Goal: Task Accomplishment & Management: Use online tool/utility

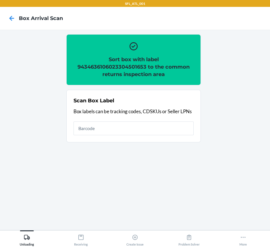
click at [80, 65] on h2 "Sort box with label 9434636106023304501653 to the common returns inspection area" at bounding box center [134, 67] width 120 height 22
copy h2 "9434636106023304501653"
click at [139, 129] on input "text" at bounding box center [134, 129] width 120 height 14
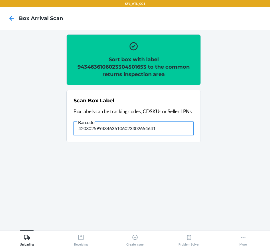
type input "420302599434636106023302654641"
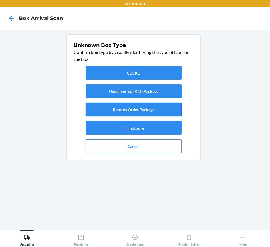
click at [137, 113] on button "Returns Order Package" at bounding box center [134, 110] width 96 height 14
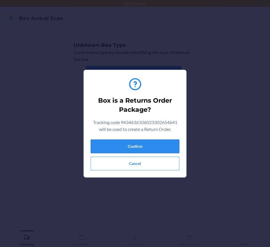
click at [147, 143] on button "Confirm" at bounding box center [135, 147] width 89 height 14
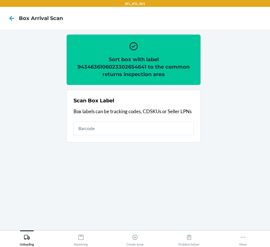
drag, startPoint x: 136, startPoint y: 117, endPoint x: 132, endPoint y: 131, distance: 14.7
click at [133, 127] on div "Scan Box Label Box labels can be tracking codes, CDSKUs or Seller LPNs" at bounding box center [134, 116] width 120 height 42
click at [132, 131] on input "text" at bounding box center [134, 129] width 120 height 14
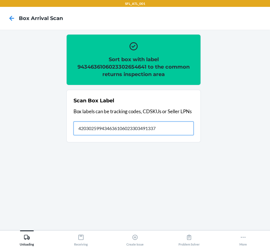
type input "420302599434636106023303491337"
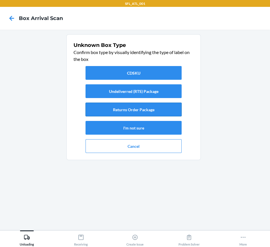
click at [128, 110] on button "Returns Order Package" at bounding box center [134, 110] width 96 height 14
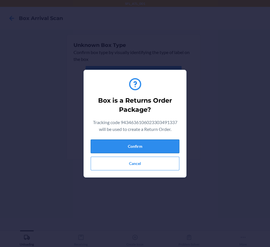
click at [141, 149] on button "Confirm" at bounding box center [135, 147] width 89 height 14
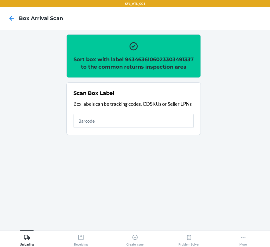
click at [134, 69] on h2 "Sort box with label 9434636106023303491337 to the common returns inspection area" at bounding box center [134, 63] width 120 height 15
click at [134, 68] on h2 "Sort box with label 9434636106023303491337 to the common returns inspection area" at bounding box center [134, 63] width 120 height 15
copy h2 "9434636106023303491337"
click at [89, 128] on input "text" at bounding box center [134, 121] width 120 height 14
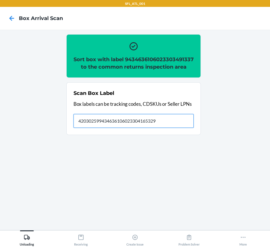
type input "420302599434636106023304165329"
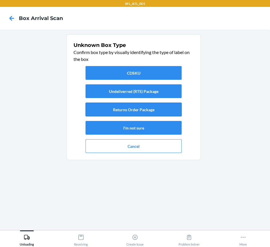
click at [137, 111] on button "Returns Order Package" at bounding box center [134, 110] width 96 height 14
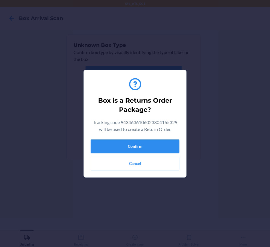
click at [151, 150] on button "Confirm" at bounding box center [135, 147] width 89 height 14
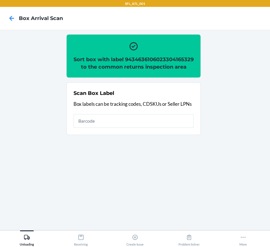
click at [134, 64] on h2 "Sort box with label 9434636106023304165329 to the common returns inspection area" at bounding box center [134, 63] width 120 height 15
click at [135, 67] on h2 "Sort box with label 9434636106023304165329 to the common returns inspection area" at bounding box center [134, 63] width 120 height 15
copy h2 "9434636106023304165329"
click at [105, 128] on input "text" at bounding box center [134, 121] width 120 height 14
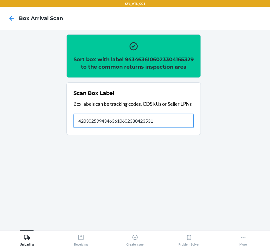
type input "420302599434636106023304235312"
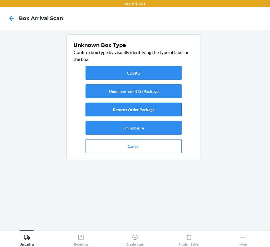
click at [133, 108] on button "Returns Order Package" at bounding box center [134, 110] width 96 height 14
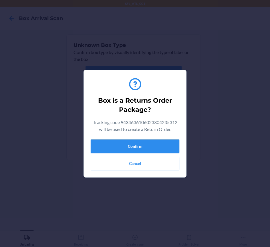
click at [148, 143] on button "Confirm" at bounding box center [135, 147] width 89 height 14
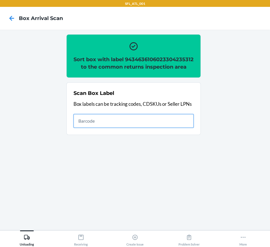
click at [123, 128] on input "text" at bounding box center [134, 121] width 120 height 14
type input "420302599434636106023303912375"
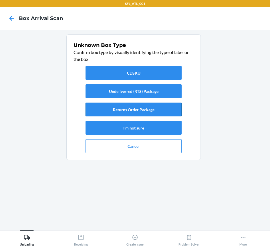
click at [113, 109] on button "Returns Order Package" at bounding box center [134, 110] width 96 height 14
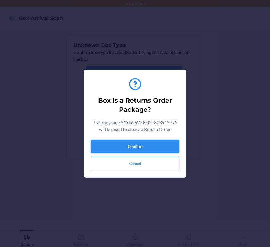
click at [148, 144] on button "Confirm" at bounding box center [135, 147] width 89 height 14
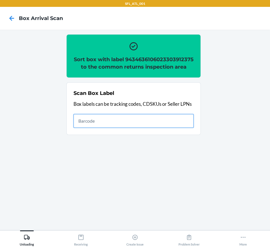
click at [156, 122] on input "text" at bounding box center [134, 121] width 120 height 14
type input "420302599434636106023305383913"
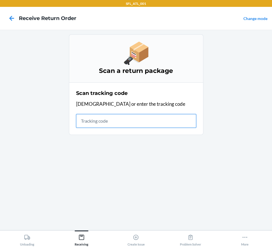
click at [105, 123] on input "text" at bounding box center [136, 121] width 120 height 14
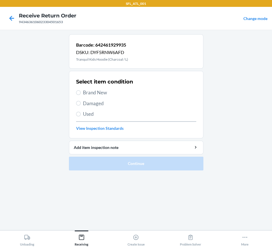
drag, startPoint x: 84, startPoint y: 87, endPoint x: 86, endPoint y: 95, distance: 8.7
click at [84, 90] on div "Select item condition Brand New Damaged Used View Inspection Standards" at bounding box center [136, 104] width 120 height 57
click at [86, 95] on span "Brand New" at bounding box center [139, 92] width 113 height 7
click at [81, 95] on input "Brand New" at bounding box center [78, 93] width 5 height 5
radio input "true"
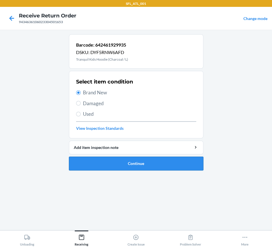
click at [93, 165] on button "Continue" at bounding box center [136, 164] width 135 height 14
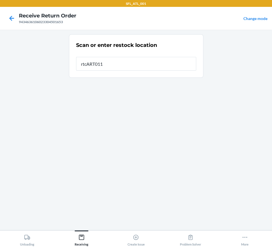
type input "rtcART011"
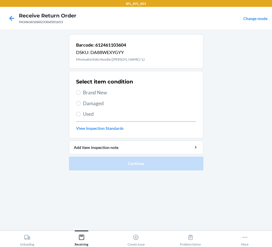
drag, startPoint x: 84, startPoint y: 91, endPoint x: 91, endPoint y: 118, distance: 28.1
click at [84, 92] on span "Brand New" at bounding box center [139, 92] width 113 height 7
click at [81, 92] on input "Brand New" at bounding box center [78, 93] width 5 height 5
radio input "true"
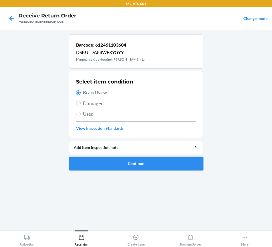
click at [96, 158] on button "Continue" at bounding box center [136, 164] width 135 height 14
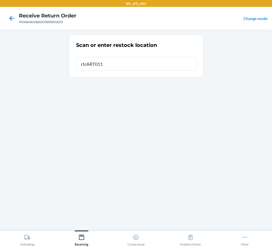
type input "rtcART011"
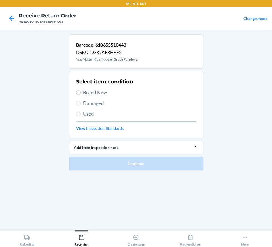
click at [90, 117] on span "Used" at bounding box center [139, 114] width 113 height 7
click at [81, 117] on input "Used" at bounding box center [78, 114] width 5 height 5
radio input "true"
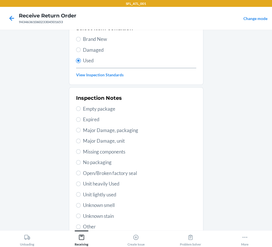
scroll to position [97, 0]
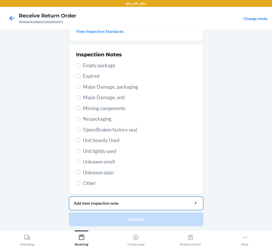
drag, startPoint x: 93, startPoint y: 140, endPoint x: 119, endPoint y: 202, distance: 68.0
click at [93, 140] on span "Unit heavily Used" at bounding box center [139, 140] width 113 height 7
click at [81, 140] on input "Unit heavily Used" at bounding box center [78, 140] width 5 height 5
radio input "true"
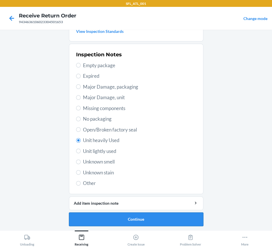
click at [130, 221] on button "Continue" at bounding box center [136, 220] width 135 height 14
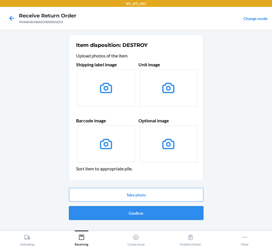
click at [129, 211] on button "Confirm" at bounding box center [136, 214] width 135 height 14
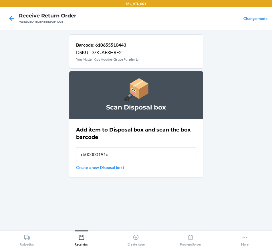
type input "rb00000191o"
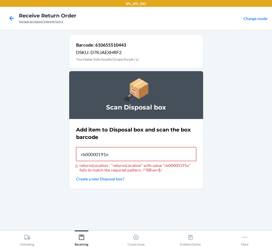
type input "rb00000191o"
drag, startPoint x: 95, startPoint y: 43, endPoint x: 129, endPoint y: 44, distance: 34.1
click at [129, 44] on p "Barcode: 610655510443" at bounding box center [107, 45] width 63 height 7
click at [105, 158] on input "returnsLocation : "returnsLocation" with value "rb00000191o" fails to match the…" at bounding box center [136, 155] width 120 height 14
type input "RB00000191O"
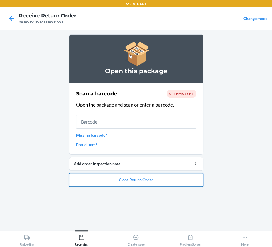
click at [142, 181] on button "Close Return Order" at bounding box center [136, 180] width 135 height 14
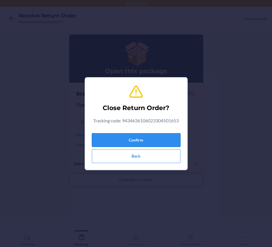
click at [122, 139] on button "Confirm" at bounding box center [136, 140] width 89 height 14
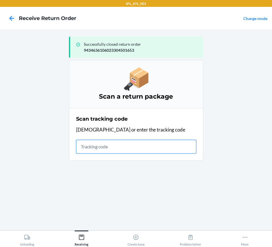
click at [95, 148] on input "text" at bounding box center [136, 147] width 120 height 14
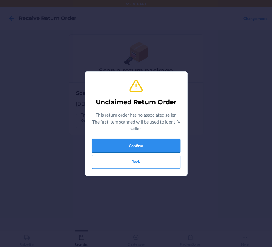
click at [92, 143] on button "Confirm" at bounding box center [136, 146] width 89 height 14
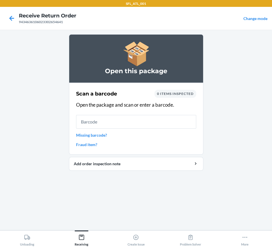
click at [174, 93] on span "0 items inspected" at bounding box center [175, 94] width 37 height 4
click at [77, 123] on input "text" at bounding box center [136, 122] width 120 height 14
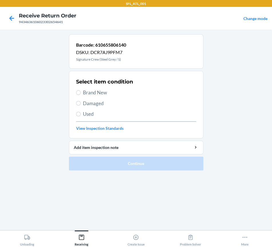
click at [89, 94] on span "Brand New" at bounding box center [139, 92] width 113 height 7
click at [81, 94] on input "Brand New" at bounding box center [78, 93] width 5 height 5
radio input "true"
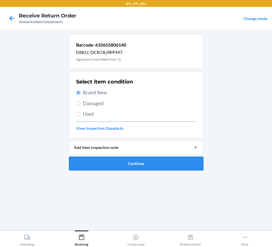
click at [95, 167] on button "Continue" at bounding box center [136, 164] width 135 height 14
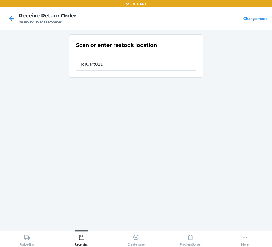
type input "RTCart011"
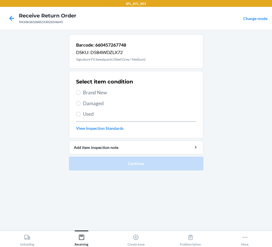
click at [83, 93] on span "Brand New" at bounding box center [139, 92] width 113 height 7
click at [81, 93] on input "Brand New" at bounding box center [78, 93] width 5 height 5
radio input "true"
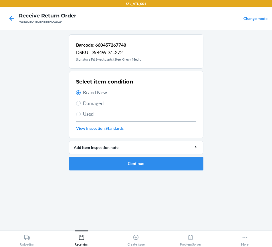
click at [93, 156] on li "Barcode: 660457267748 DSKU: D5B4WDZLX72 Signature Fit Sweatpants (Steel Grey / …" at bounding box center [136, 102] width 135 height 136
click at [85, 159] on button "Continue" at bounding box center [136, 164] width 135 height 14
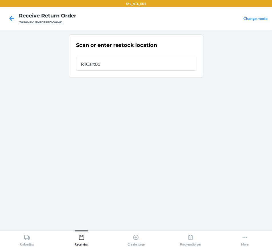
type input "RTCart011"
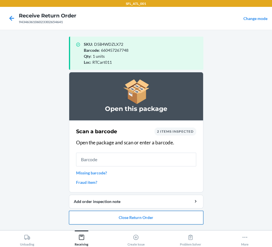
click at [111, 219] on button "Close Return Order" at bounding box center [136, 218] width 135 height 14
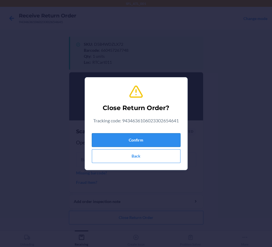
click at [109, 141] on button "Confirm" at bounding box center [136, 140] width 89 height 14
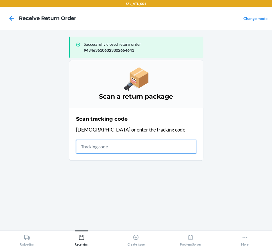
click at [93, 151] on input "text" at bounding box center [136, 147] width 120 height 14
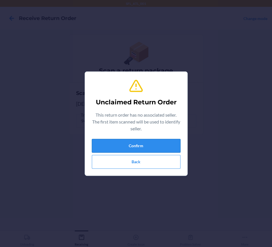
click at [113, 148] on button "Confirm" at bounding box center [136, 146] width 89 height 14
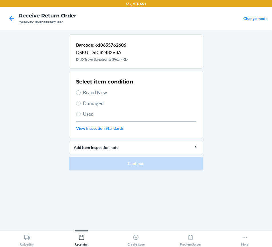
click at [89, 93] on span "Brand New" at bounding box center [139, 92] width 113 height 7
click at [81, 93] on input "Brand New" at bounding box center [78, 93] width 5 height 5
radio input "true"
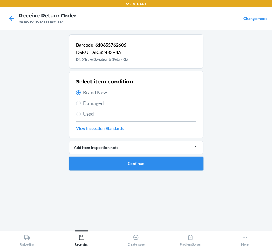
click at [94, 162] on button "Continue" at bounding box center [136, 164] width 135 height 14
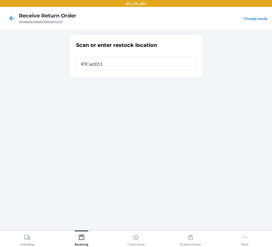
type input "RTCart011"
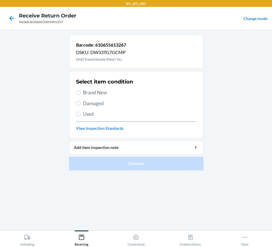
click at [89, 93] on span "Brand New" at bounding box center [139, 92] width 113 height 7
click at [81, 93] on input "Brand New" at bounding box center [78, 93] width 5 height 5
radio input "true"
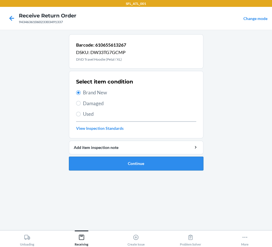
click at [99, 163] on button "Continue" at bounding box center [136, 164] width 135 height 14
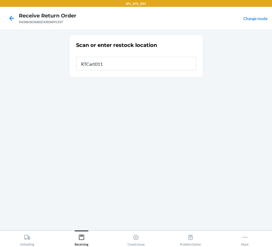
type input "RTCart011"
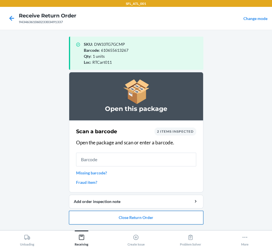
click at [108, 218] on button "Close Return Order" at bounding box center [136, 218] width 135 height 14
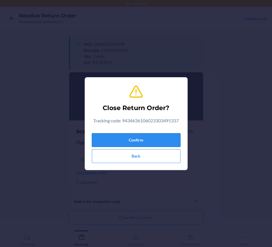
click at [113, 144] on button "Confirm" at bounding box center [136, 140] width 89 height 14
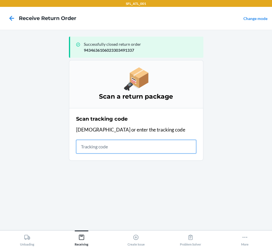
click at [107, 149] on input "text" at bounding box center [136, 147] width 120 height 14
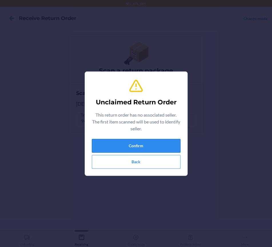
click at [121, 143] on button "Confirm" at bounding box center [136, 146] width 89 height 14
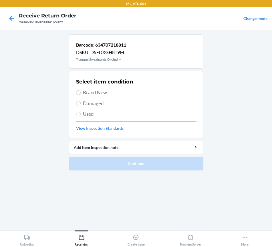
click at [89, 93] on span "Brand New" at bounding box center [139, 92] width 113 height 7
click at [81, 93] on input "Brand New" at bounding box center [78, 93] width 5 height 5
radio input "true"
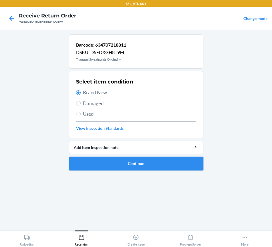
click at [124, 165] on button "Continue" at bounding box center [136, 164] width 135 height 14
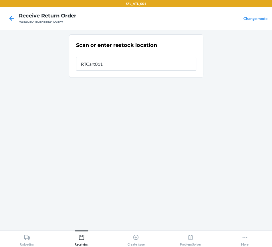
type input "RTCart011"
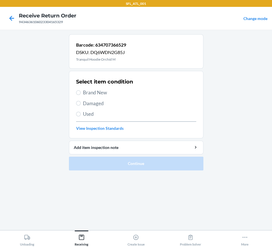
click at [93, 95] on span "Brand New" at bounding box center [139, 92] width 113 height 7
click at [81, 95] on input "Brand New" at bounding box center [78, 93] width 5 height 5
radio input "true"
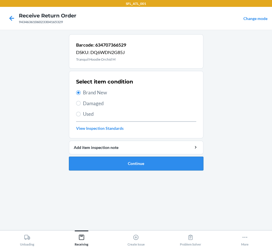
click at [99, 162] on button "Continue" at bounding box center [136, 164] width 135 height 14
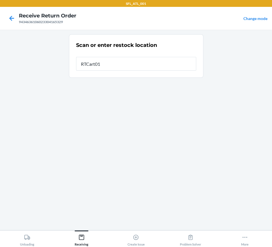
type input "RTCart011"
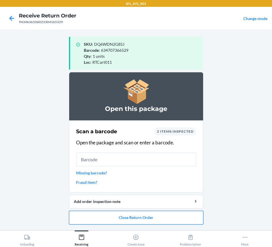
click at [125, 215] on button "Close Return Order" at bounding box center [136, 218] width 135 height 14
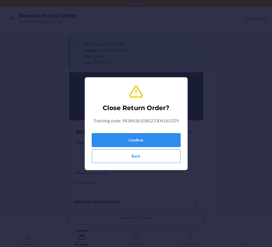
click at [124, 142] on button "Confirm" at bounding box center [136, 140] width 89 height 14
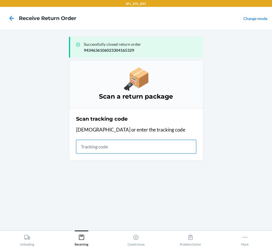
click at [122, 142] on input "text" at bounding box center [136, 147] width 120 height 14
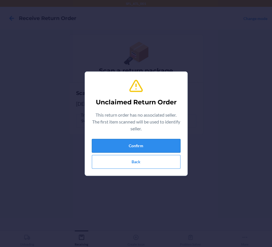
click at [119, 145] on button "Confirm" at bounding box center [136, 146] width 89 height 14
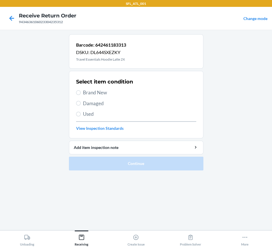
click at [90, 92] on span "Brand New" at bounding box center [139, 92] width 113 height 7
click at [81, 92] on input "Brand New" at bounding box center [78, 93] width 5 height 5
radio input "true"
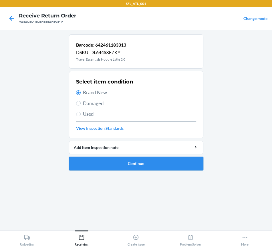
click at [95, 167] on button "Continue" at bounding box center [136, 164] width 135 height 14
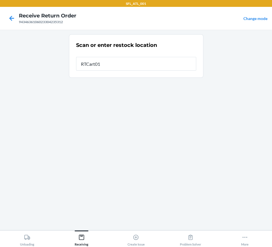
type input "RTCart011"
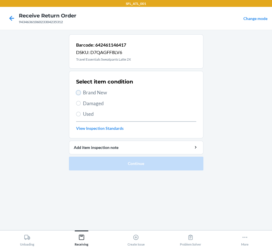
click at [80, 93] on input "Brand New" at bounding box center [78, 93] width 5 height 5
radio input "true"
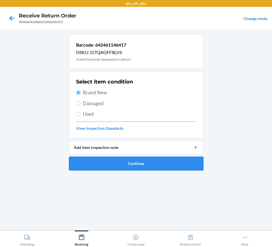
click at [111, 167] on button "Continue" at bounding box center [136, 164] width 135 height 14
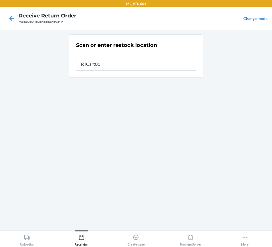
type input "RTCart011"
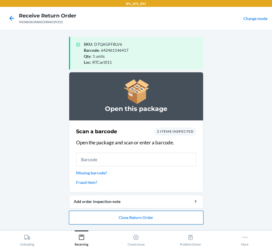
click at [125, 215] on button "Close Return Order" at bounding box center [136, 218] width 135 height 14
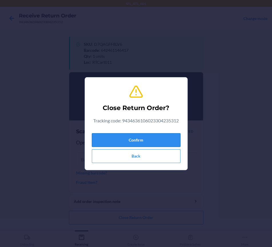
click at [125, 136] on button "Confirm" at bounding box center [136, 140] width 89 height 14
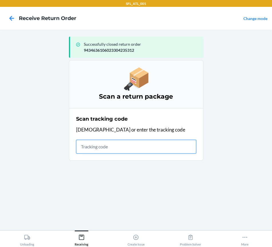
click at [110, 145] on input "text" at bounding box center [136, 147] width 120 height 14
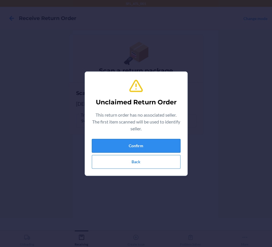
click at [105, 147] on button "Confirm" at bounding box center [136, 146] width 89 height 14
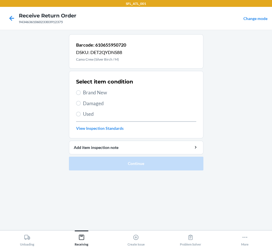
click at [95, 93] on span "Brand New" at bounding box center [139, 92] width 113 height 7
click at [81, 93] on input "Brand New" at bounding box center [78, 93] width 5 height 5
radio input "true"
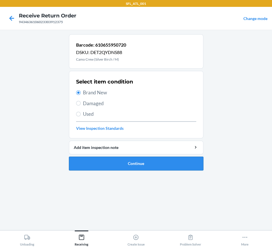
click at [114, 168] on button "Continue" at bounding box center [136, 164] width 135 height 14
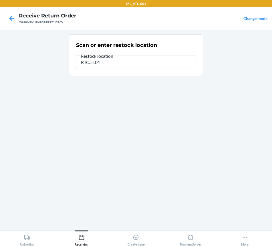
type input "RTCart011"
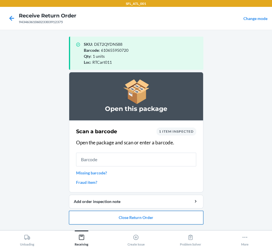
click at [172, 215] on button "Close Return Order" at bounding box center [136, 218] width 135 height 14
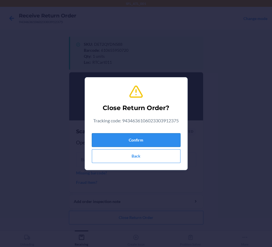
click at [137, 136] on button "Confirm" at bounding box center [136, 140] width 89 height 14
